Goal: Entertainment & Leisure: Consume media (video, audio)

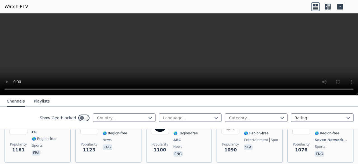
scroll to position [1120, 0]
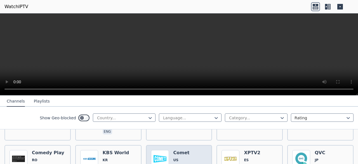
click at [173, 150] on h6 "Comet" at bounding box center [185, 153] width 25 height 6
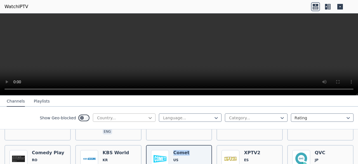
click at [148, 121] on div at bounding box center [150, 118] width 6 height 6
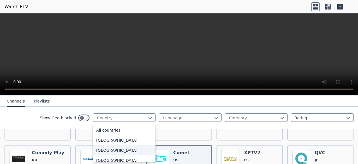
click at [104, 152] on div "[GEOGRAPHIC_DATA]" at bounding box center [124, 150] width 63 height 10
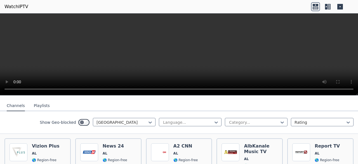
scroll to position [54, 0]
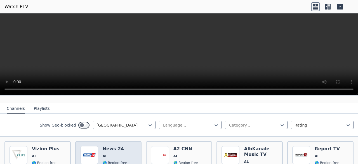
click at [98, 147] on div "Popularity 197 News 24 AL 🌎 Region-free news sqi" at bounding box center [108, 166] width 56 height 40
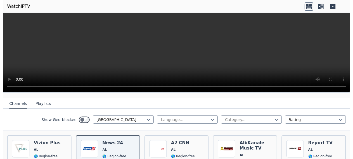
scroll to position [48, 0]
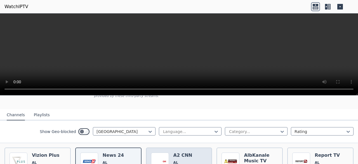
click at [174, 153] on h6 "A2 CNN" at bounding box center [185, 156] width 25 height 6
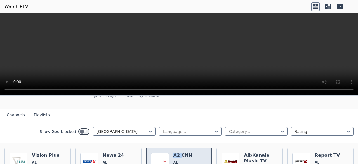
click at [174, 153] on h6 "A2 CNN" at bounding box center [185, 156] width 25 height 6
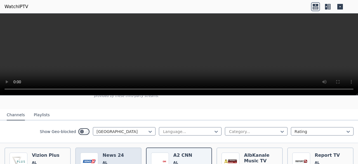
click at [118, 153] on h6 "News 24" at bounding box center [115, 156] width 25 height 6
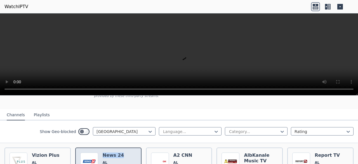
click at [118, 153] on h6 "News 24" at bounding box center [115, 156] width 25 height 6
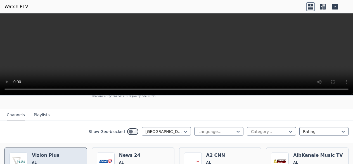
click at [35, 153] on h6 "Vizion Plus" at bounding box center [45, 156] width 27 height 6
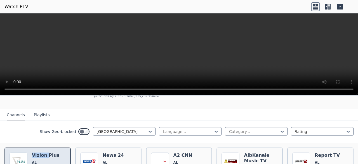
click at [36, 153] on h6 "Vizion Plus" at bounding box center [45, 156] width 27 height 6
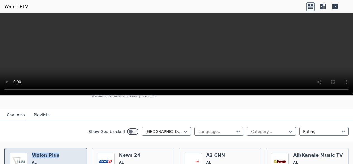
click at [36, 153] on h6 "Vizion Plus" at bounding box center [45, 156] width 27 height 6
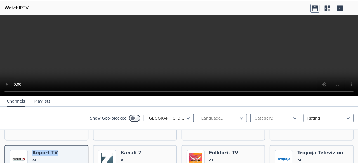
scroll to position [112, 0]
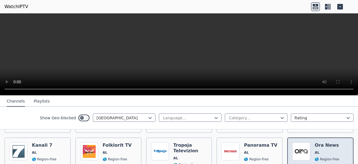
click at [298, 147] on img at bounding box center [301, 152] width 18 height 18
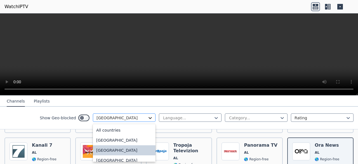
click at [147, 119] on icon at bounding box center [150, 118] width 6 height 6
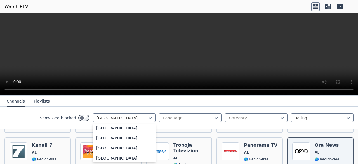
scroll to position [948, 0]
click at [136, 43] on div "[GEOGRAPHIC_DATA]" at bounding box center [124, 38] width 63 height 10
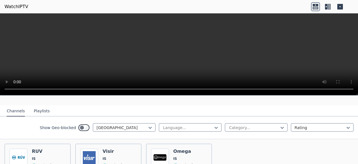
scroll to position [63, 0]
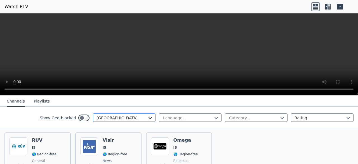
click at [147, 120] on icon at bounding box center [150, 118] width 6 height 6
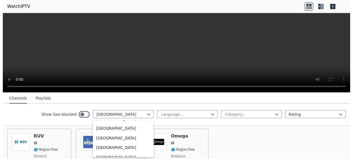
scroll to position [1033, 0]
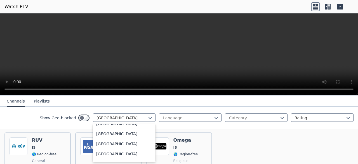
click at [97, 28] on div "[GEOGRAPHIC_DATA]" at bounding box center [124, 23] width 63 height 10
click at [97, 133] on div "Popularity 27 Visir IS 🌎 Region-free news isl" at bounding box center [108, 158] width 66 height 50
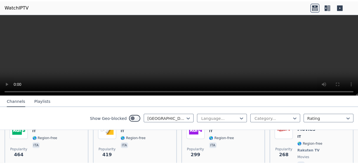
scroll to position [126, 0]
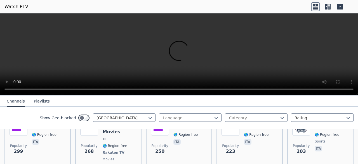
scroll to position [204, 0]
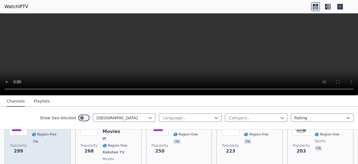
click at [47, 138] on div "Rai 4 IT 🌎 Region-free ita" at bounding box center [44, 144] width 25 height 53
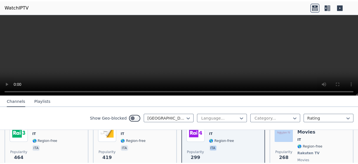
scroll to position [182, 0]
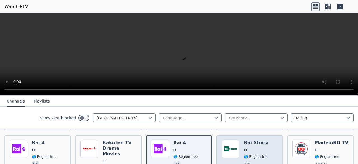
click at [261, 148] on span "IT" at bounding box center [256, 150] width 25 height 4
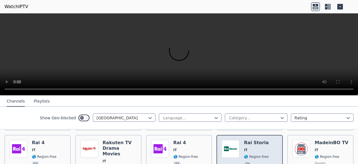
click at [261, 148] on span "IT" at bounding box center [256, 150] width 25 height 4
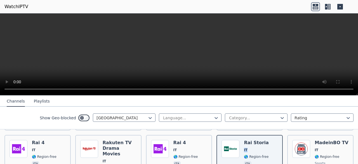
click at [356, 161] on html "WatchIPTV WatchIPTV - Free IPTV streams from across the world [DOMAIN_NAME] doe…" at bounding box center [179, 92] width 358 height 184
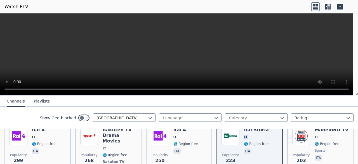
click at [356, 161] on html "WatchIPTV WatchIPTV - Free IPTV streams from across the world [DOMAIN_NAME] doe…" at bounding box center [179, 82] width 358 height 164
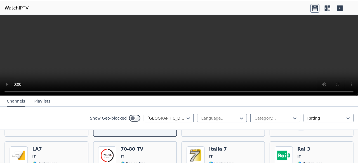
scroll to position [238, 0]
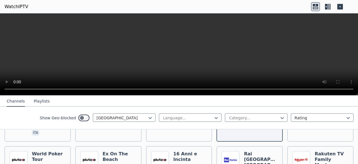
scroll to position [294, 0]
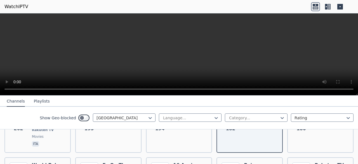
click at [356, 164] on div "WatchIPTV - Free IPTV streams from across the world [DOMAIN_NAME] does not host…" at bounding box center [179, 130] width 358 height 69
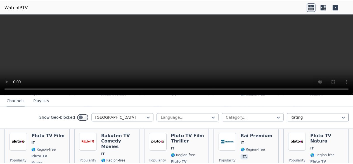
scroll to position [459, 0]
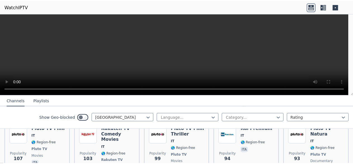
scroll to position [464, 0]
